Goal: Navigation & Orientation: Find specific page/section

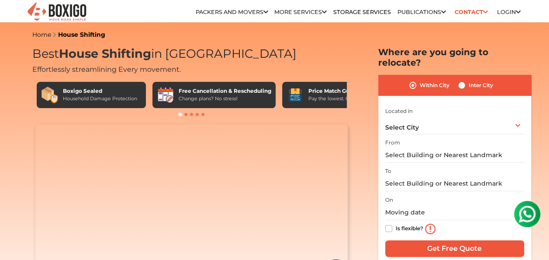
click at [234, 11] on link "Packers and Movers" at bounding box center [232, 12] width 73 height 7
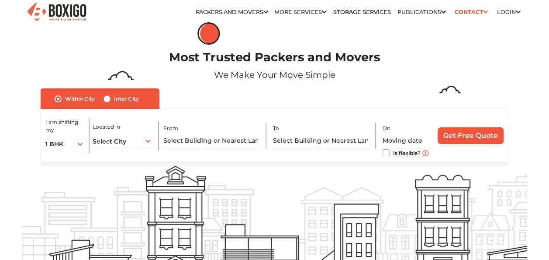
click at [300, 11] on link "More services" at bounding box center [300, 12] width 52 height 7
click at [305, 10] on link "More services" at bounding box center [300, 12] width 52 height 7
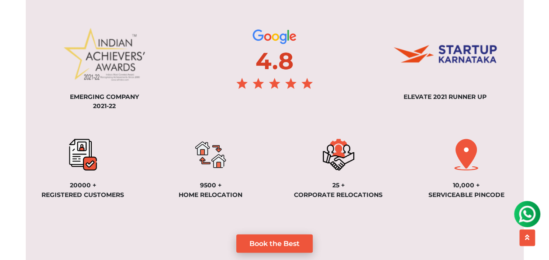
scroll to position [636, 0]
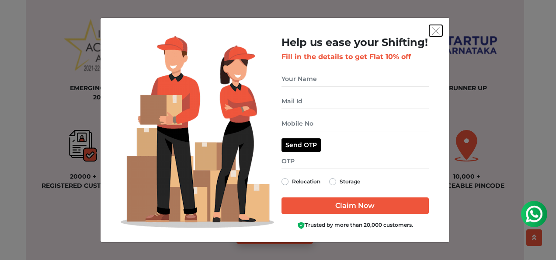
click at [436, 32] on img "get free quote dialog" at bounding box center [436, 31] width 8 height 8
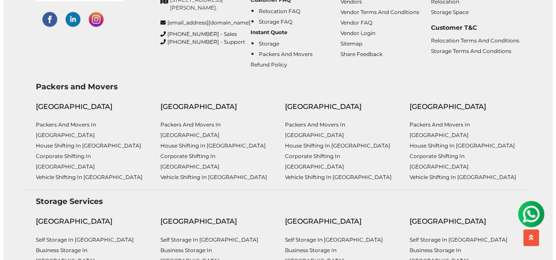
scroll to position [2237, 0]
